Goal: Communication & Community: Connect with others

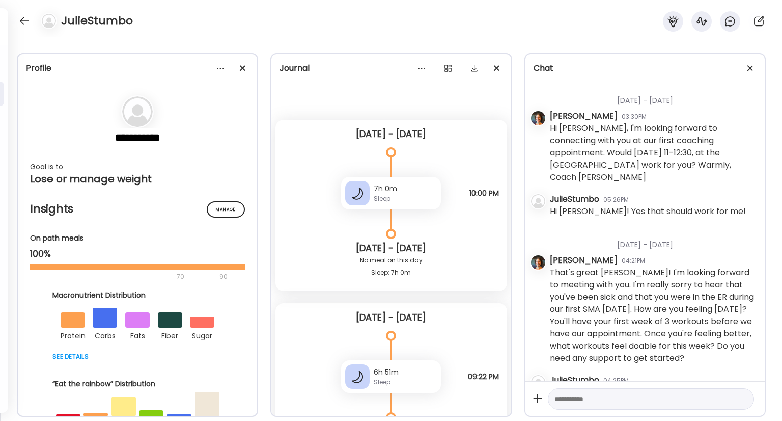
scroll to position [0, 166]
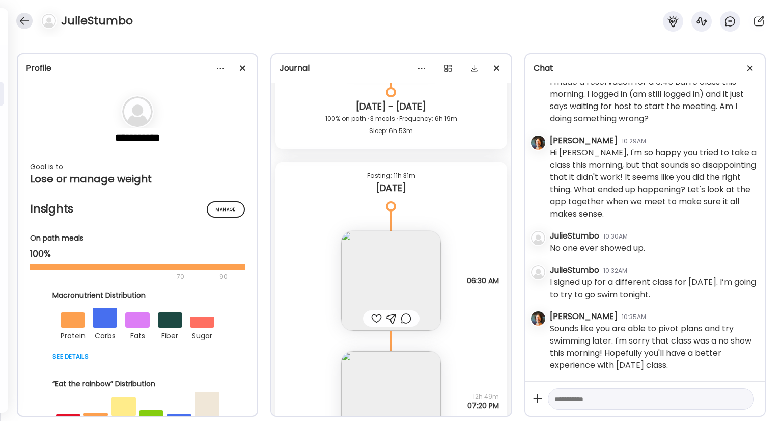
click at [22, 19] on div at bounding box center [24, 21] width 16 height 16
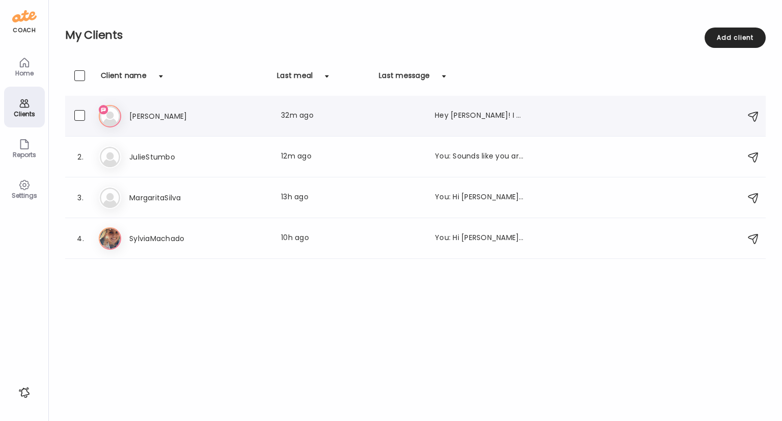
click at [442, 119] on div "Hey [PERSON_NAME]! I have an appointment [DATE] at 8 at the [PERSON_NAME][GEOGR…" at bounding box center [480, 116] width 90 height 12
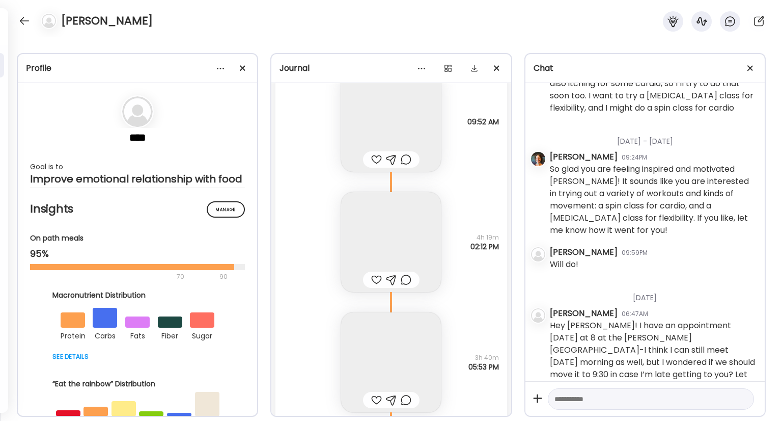
scroll to position [5824, 0]
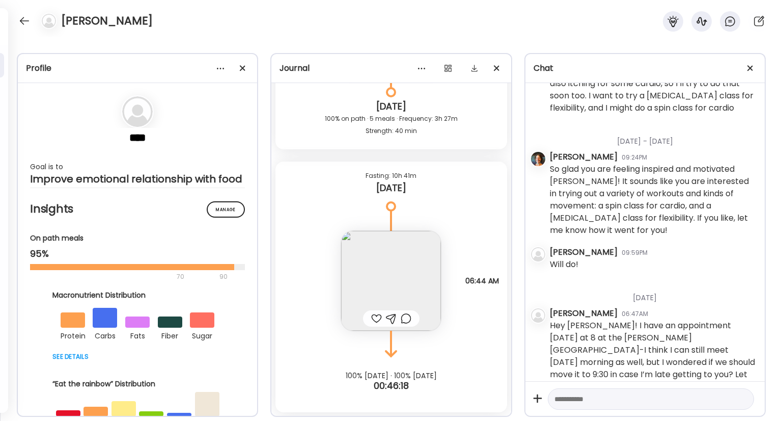
click at [639, 396] on textarea at bounding box center [642, 399] width 175 height 12
type textarea "**********"
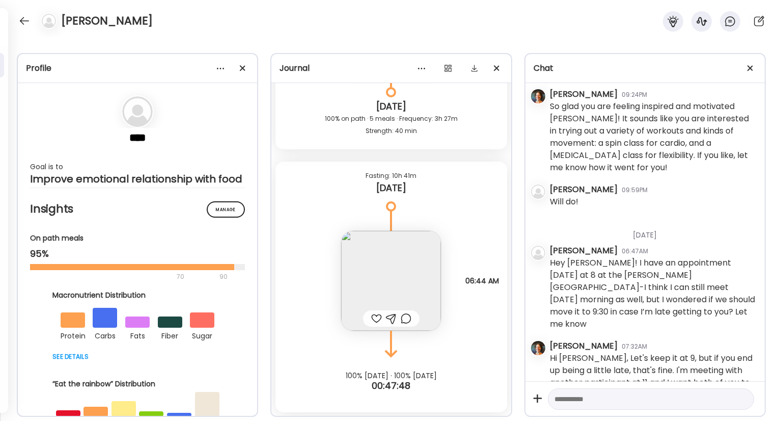
scroll to position [404, 0]
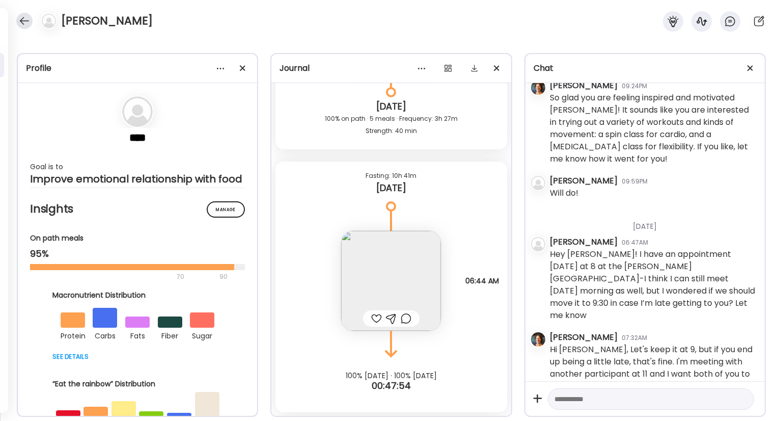
click at [31, 19] on div at bounding box center [24, 21] width 16 height 16
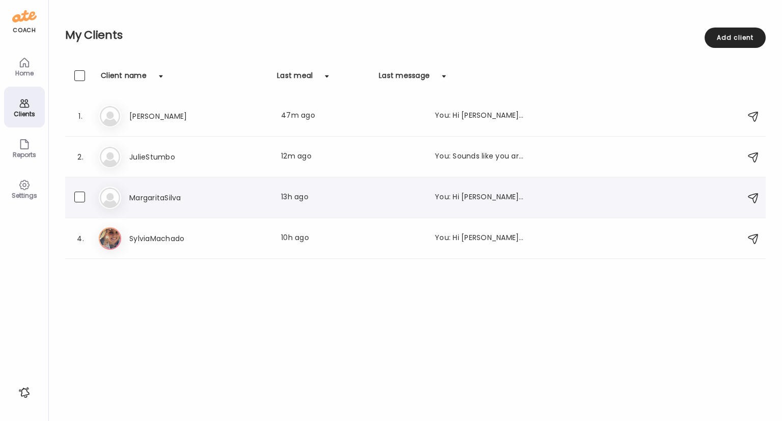
click at [185, 202] on h3 "MargaritaSilva" at bounding box center [174, 198] width 90 height 12
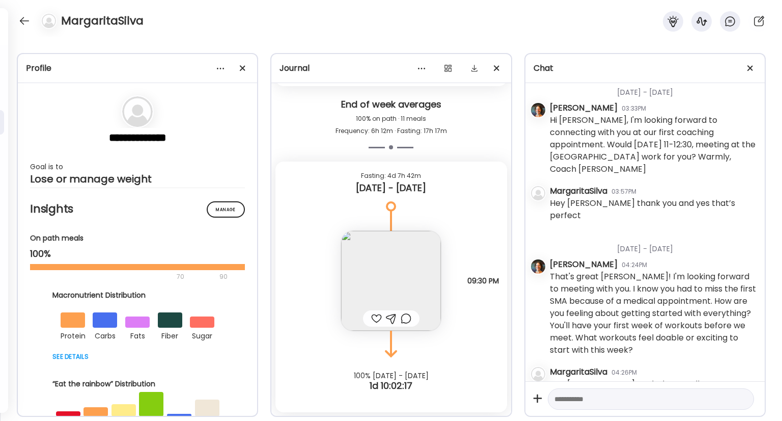
scroll to position [0, 0]
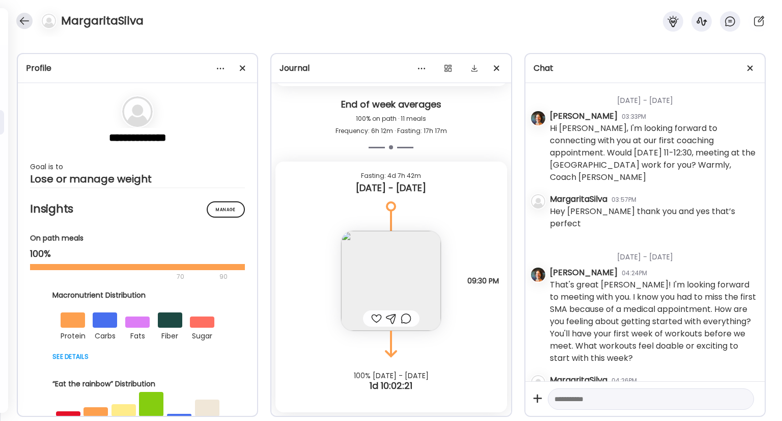
click at [20, 20] on div at bounding box center [24, 21] width 16 height 16
